Goal: Transaction & Acquisition: Purchase product/service

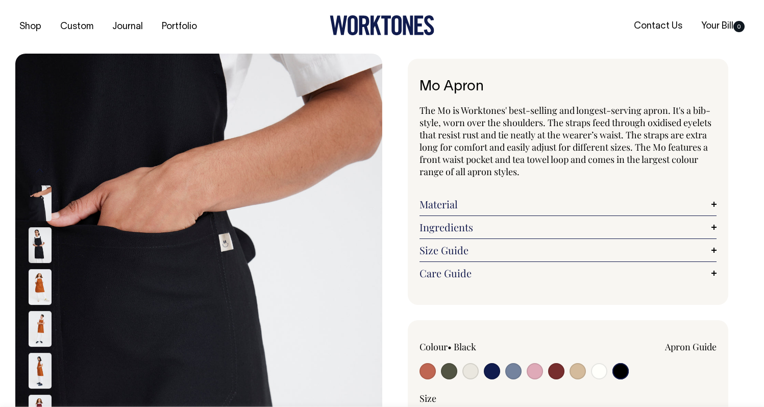
select select "Black"
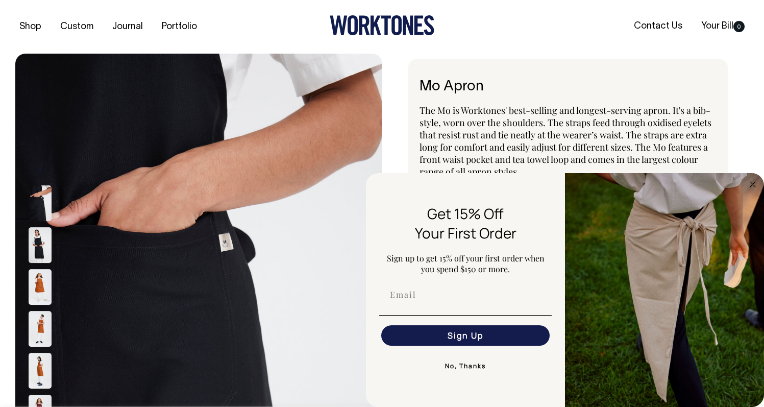
click at [37, 245] on img at bounding box center [40, 245] width 23 height 36
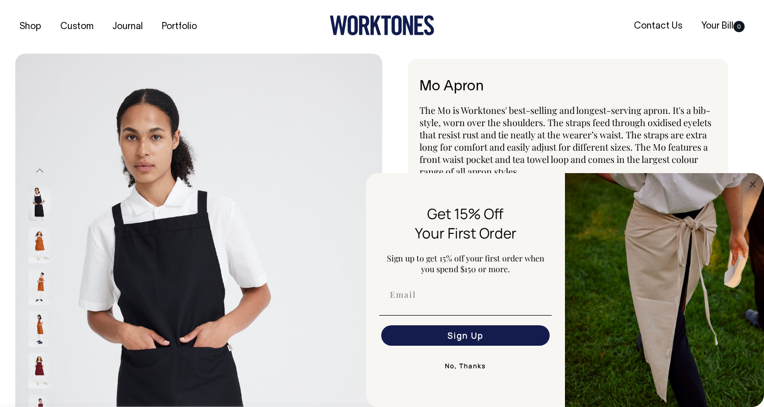
click at [39, 286] on div at bounding box center [53, 77] width 51 height 3725
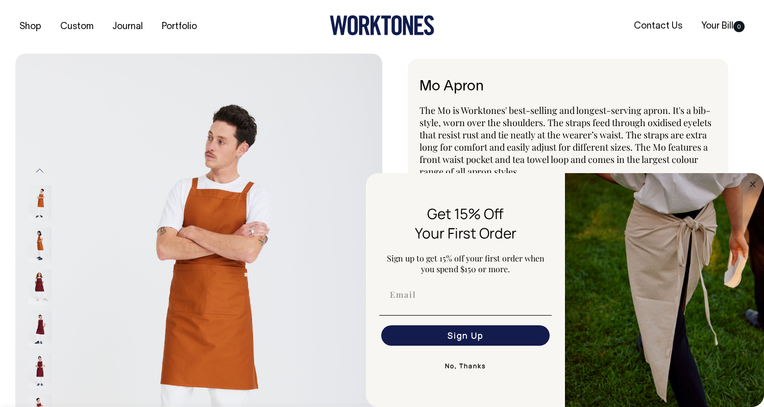
click at [40, 168] on button "Previous" at bounding box center [39, 170] width 15 height 23
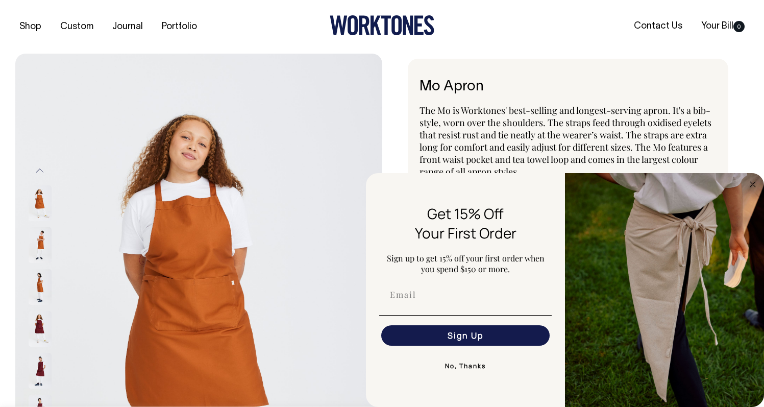
click at [40, 168] on button "Previous" at bounding box center [39, 170] width 15 height 23
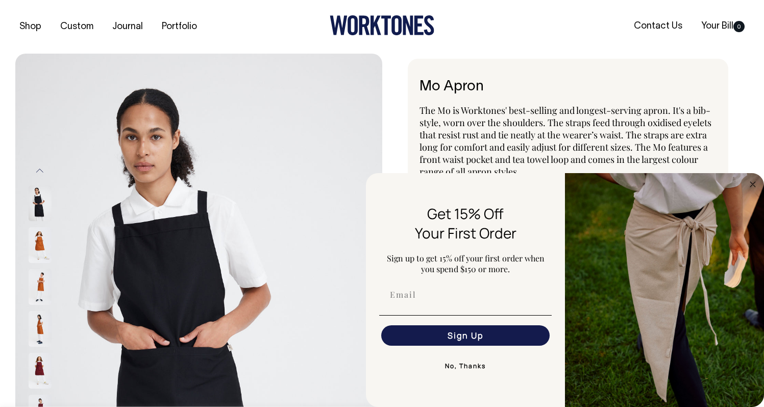
click at [40, 168] on button "Previous" at bounding box center [39, 170] width 15 height 23
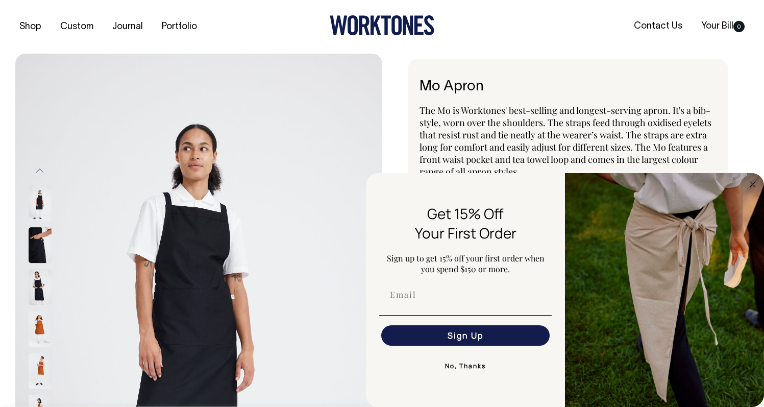
click at [40, 168] on button "Previous" at bounding box center [39, 170] width 15 height 23
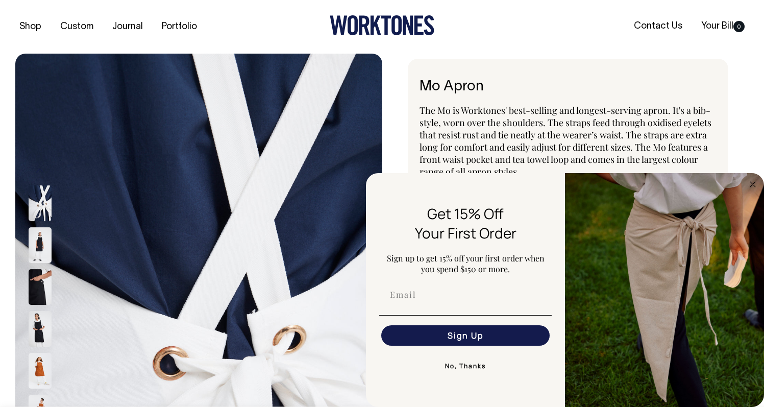
click at [40, 168] on button "Previous" at bounding box center [39, 170] width 15 height 23
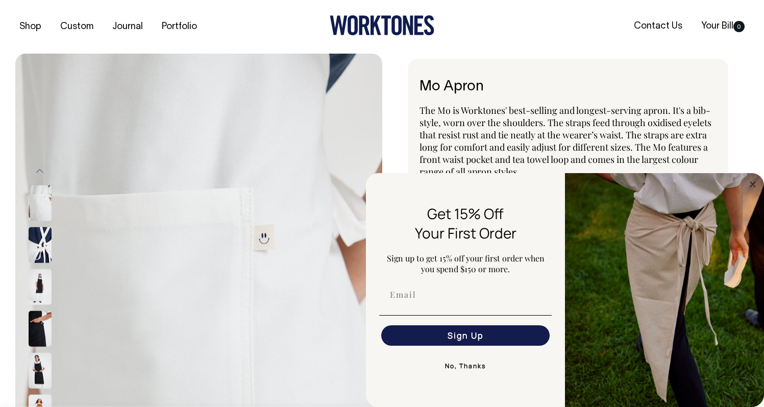
click at [40, 168] on button "Previous" at bounding box center [39, 170] width 15 height 23
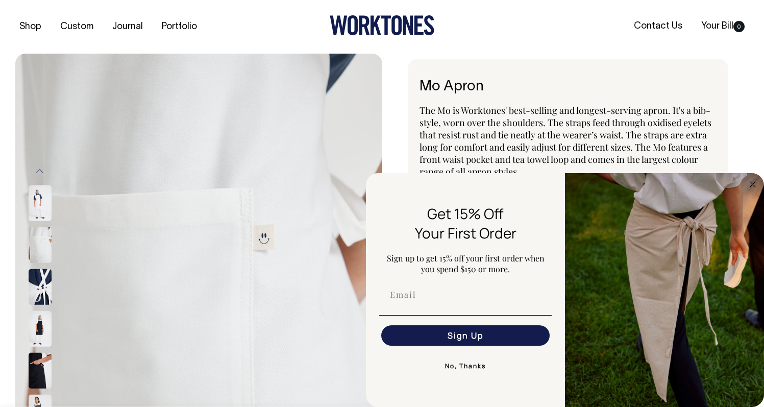
click at [40, 168] on button "Previous" at bounding box center [39, 170] width 15 height 23
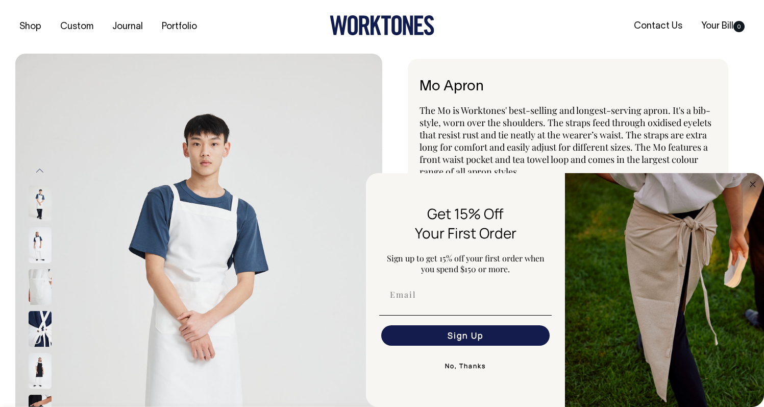
click at [40, 168] on button "Previous" at bounding box center [39, 170] width 15 height 23
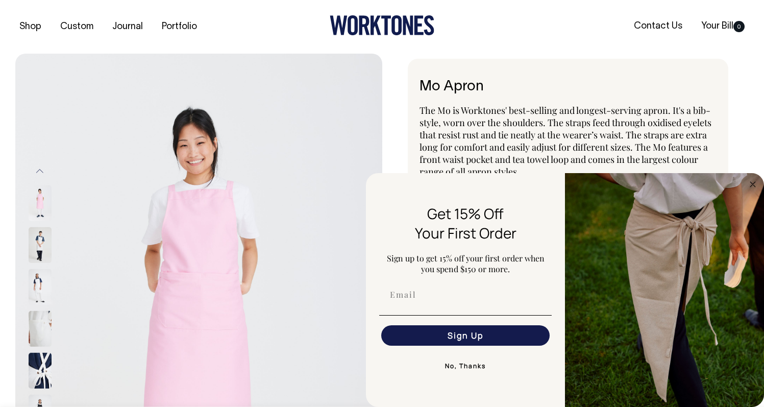
click at [40, 168] on button "Previous" at bounding box center [39, 170] width 15 height 23
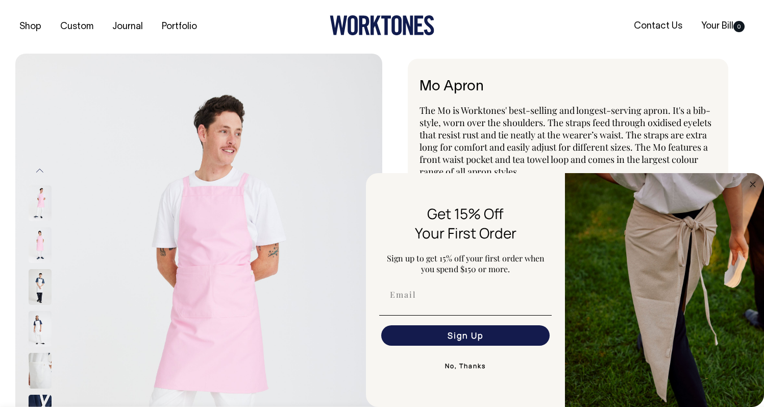
click at [40, 168] on button "Previous" at bounding box center [39, 170] width 15 height 23
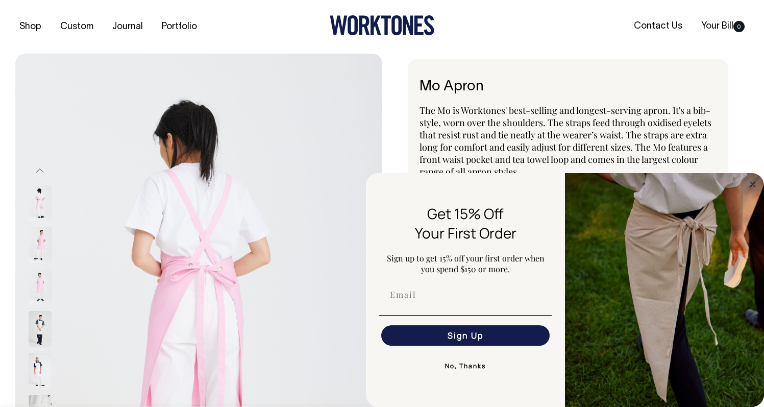
click at [40, 167] on button "Previous" at bounding box center [39, 170] width 15 height 23
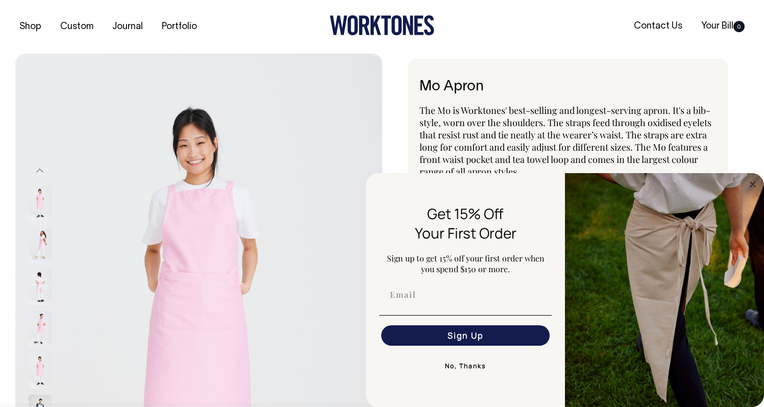
click at [40, 167] on button "Previous" at bounding box center [39, 170] width 15 height 23
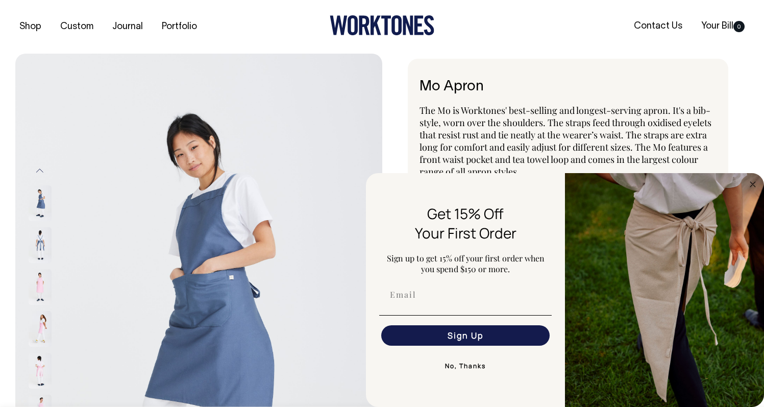
click at [40, 167] on button "Previous" at bounding box center [39, 170] width 15 height 23
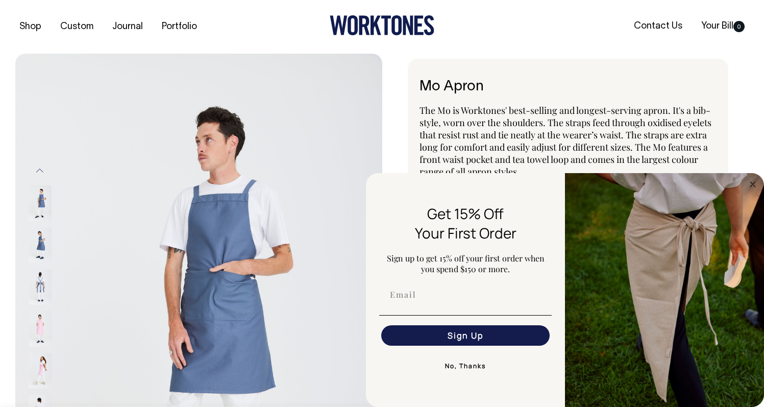
click at [40, 167] on button "Previous" at bounding box center [39, 170] width 15 height 23
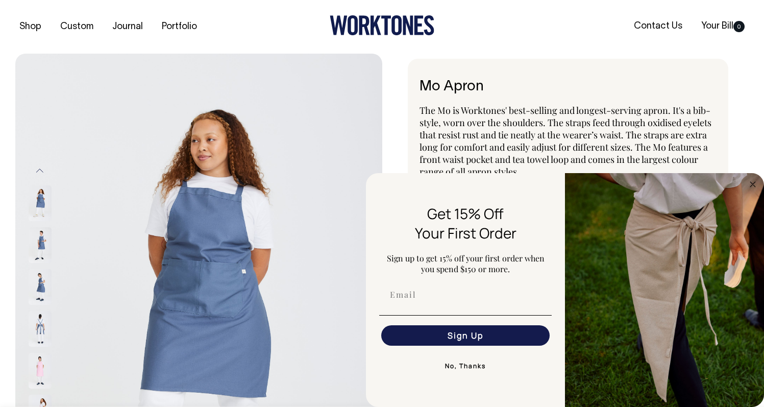
click at [40, 167] on button "Previous" at bounding box center [39, 170] width 15 height 23
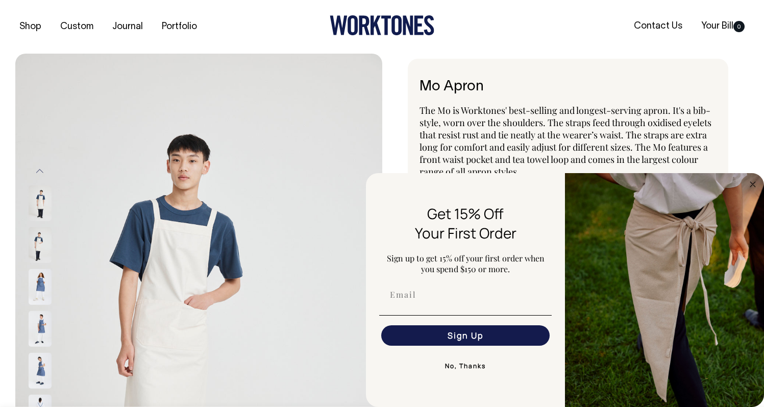
click at [40, 167] on button "Previous" at bounding box center [39, 170] width 15 height 23
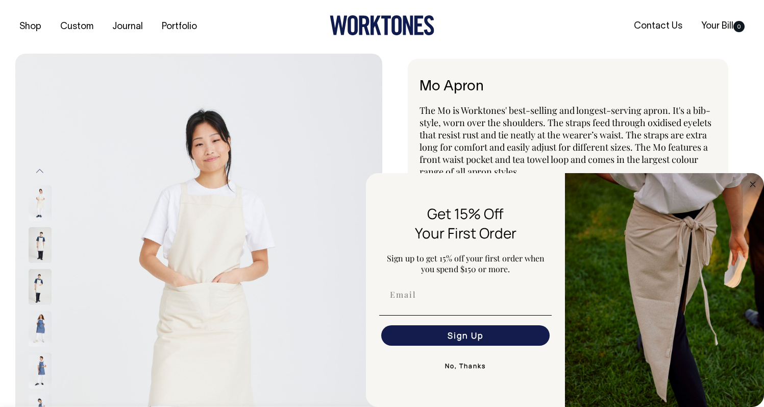
click at [40, 167] on button "Previous" at bounding box center [39, 170] width 15 height 23
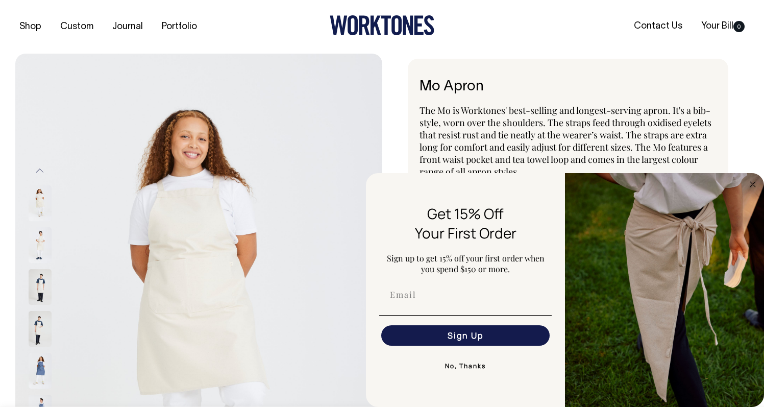
click at [40, 167] on button "Previous" at bounding box center [39, 170] width 15 height 23
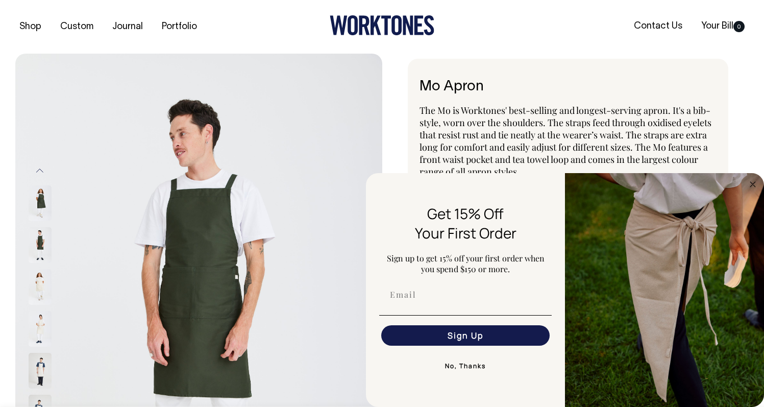
click at [40, 167] on button "Previous" at bounding box center [39, 170] width 15 height 23
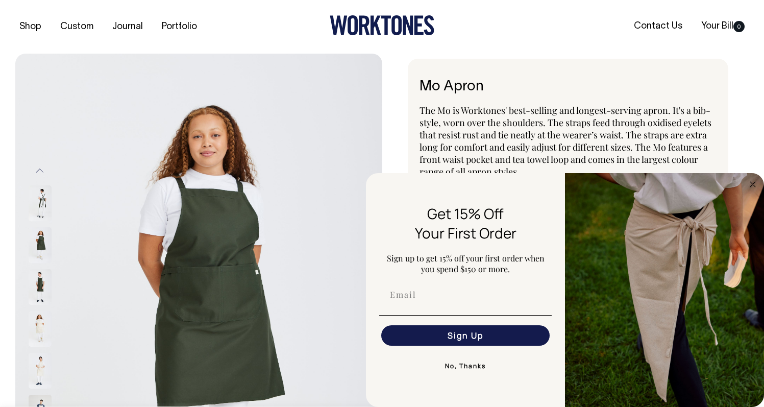
click at [40, 167] on button "Previous" at bounding box center [39, 170] width 15 height 23
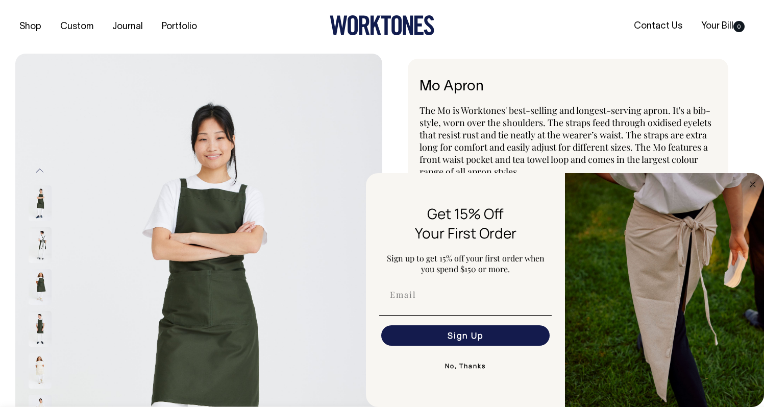
click at [40, 167] on button "Previous" at bounding box center [39, 170] width 15 height 23
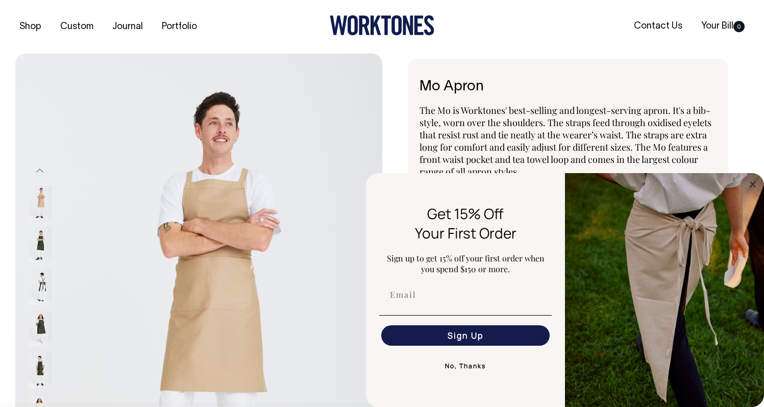
click at [40, 167] on button "Previous" at bounding box center [39, 170] width 15 height 23
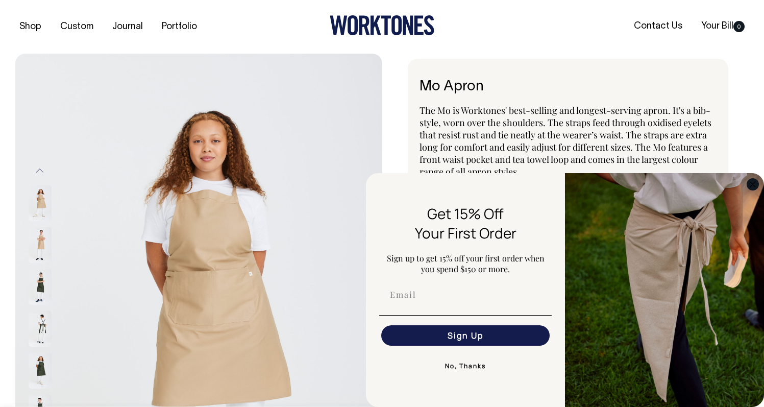
click at [752, 182] on circle "Close dialog" at bounding box center [753, 184] width 12 height 12
